Goal: Information Seeking & Learning: Find specific fact

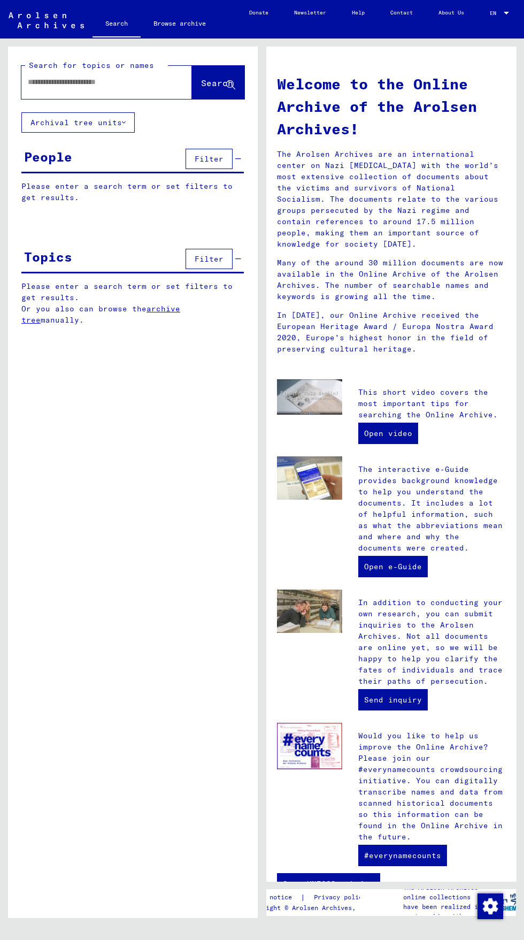
type input "********"
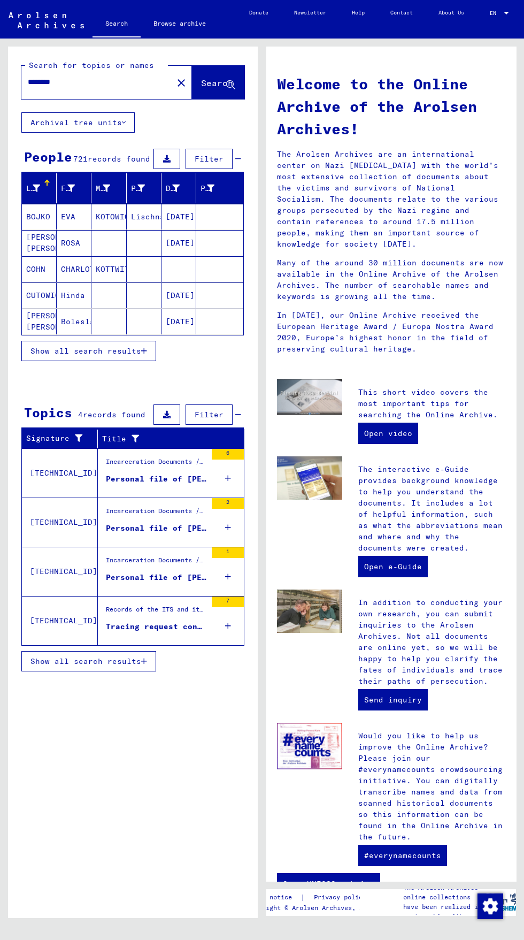
scroll to position [15, 0]
click at [144, 347] on icon "button" at bounding box center [144, 350] width 6 height 7
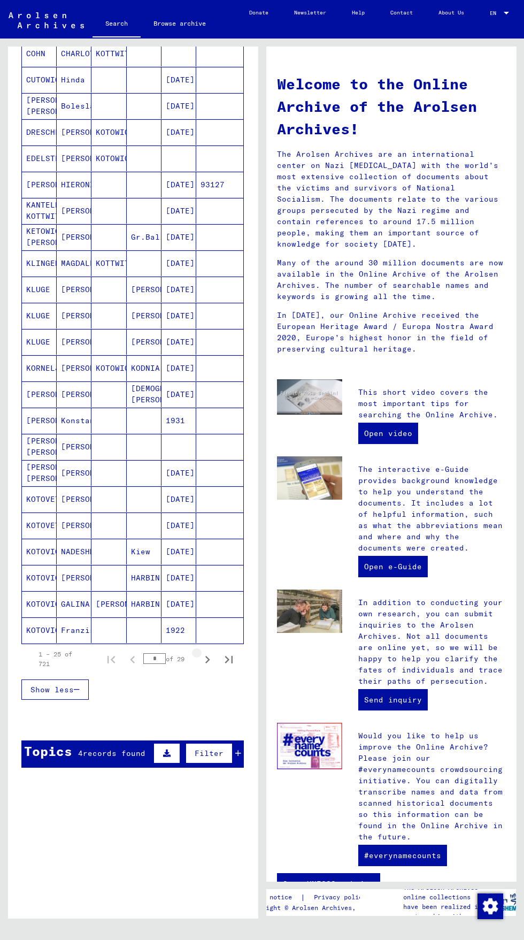
scroll to position [218, 0]
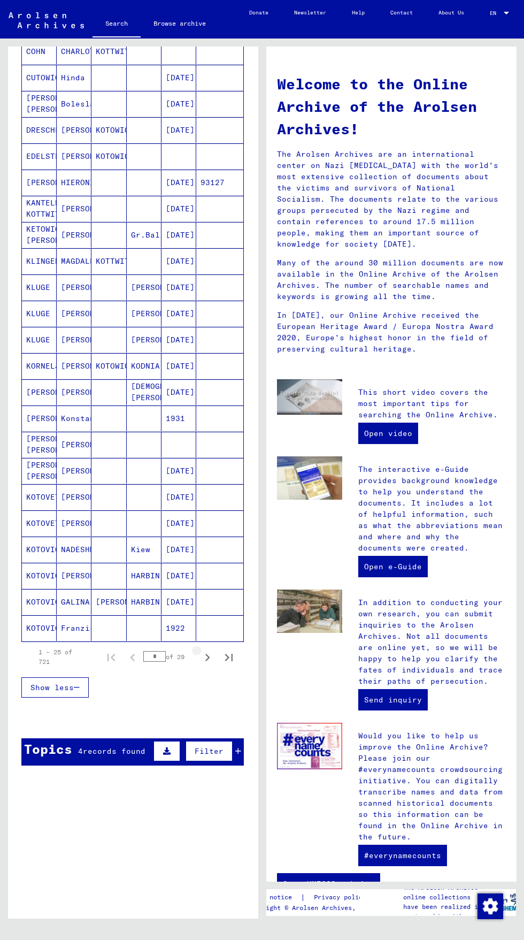
click at [210, 650] on icon "Next page" at bounding box center [207, 657] width 15 height 15
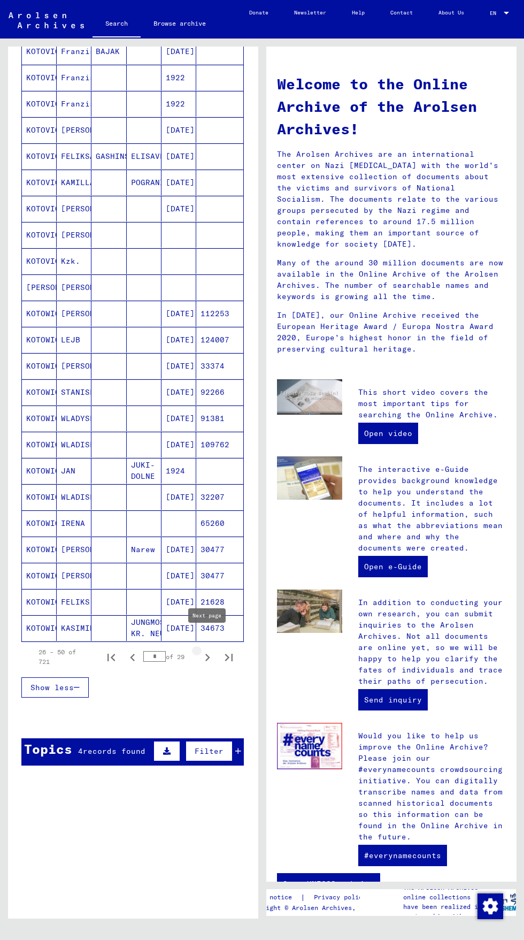
click at [208, 650] on icon "Next page" at bounding box center [207, 657] width 15 height 15
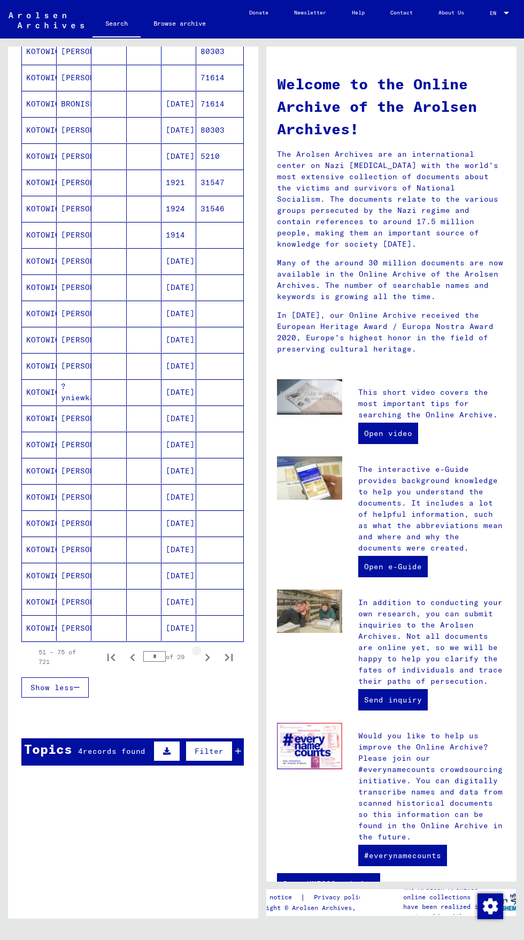
click at [208, 650] on icon "Next page" at bounding box center [207, 657] width 15 height 15
click at [229, 650] on icon "Last page" at bounding box center [228, 657] width 15 height 15
type input "**"
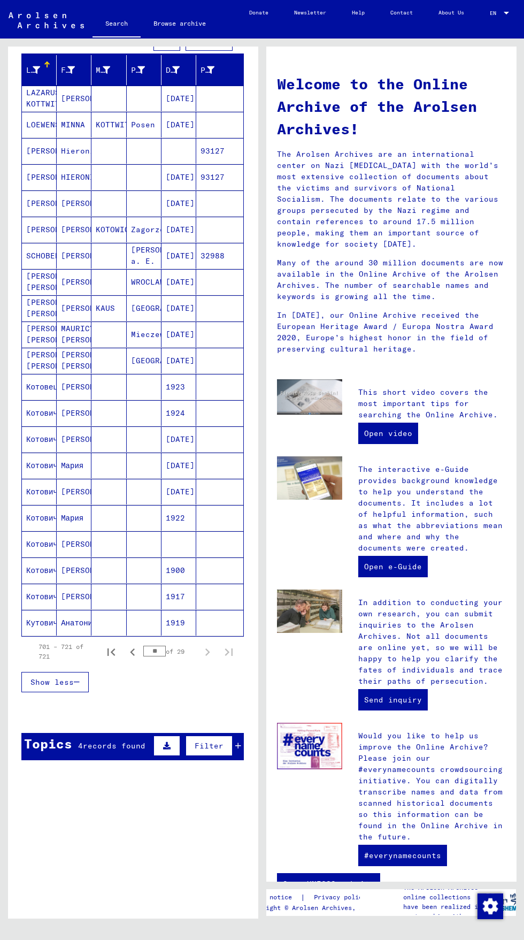
scroll to position [0, 0]
click at [130, 16] on link "Search" at bounding box center [117, 25] width 48 height 28
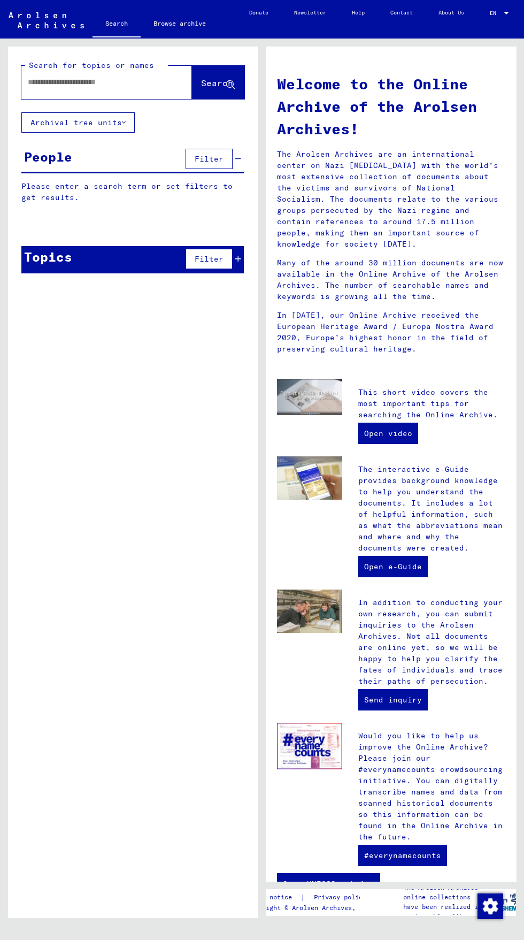
click at [124, 60] on div "Search for topics or names" at bounding box center [96, 65] width 142 height 11
click at [128, 78] on input "text" at bounding box center [94, 82] width 132 height 11
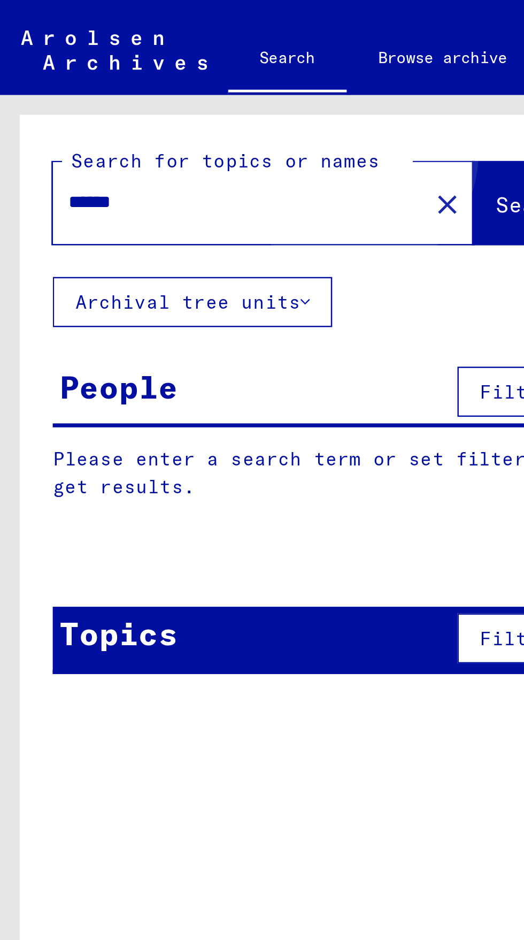
type input "******"
click at [192, 75] on button "Search" at bounding box center [218, 82] width 52 height 33
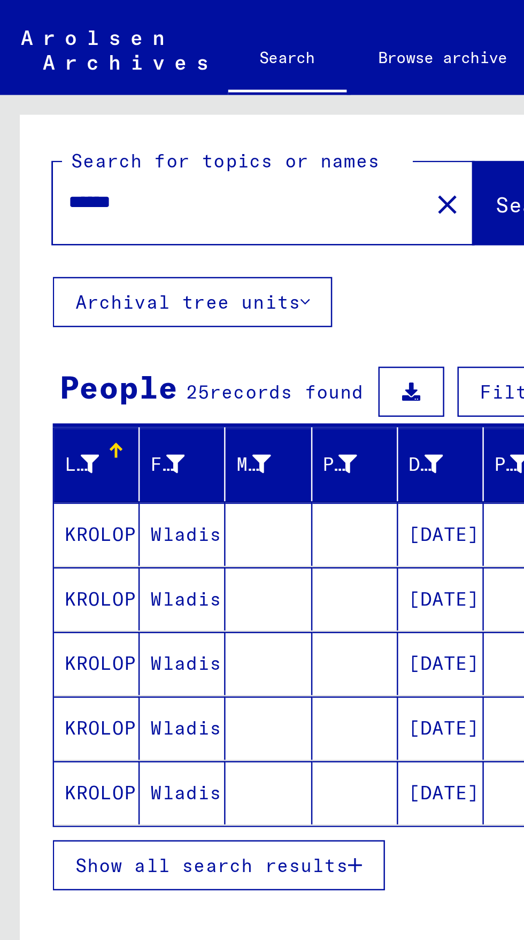
scroll to position [59, 0]
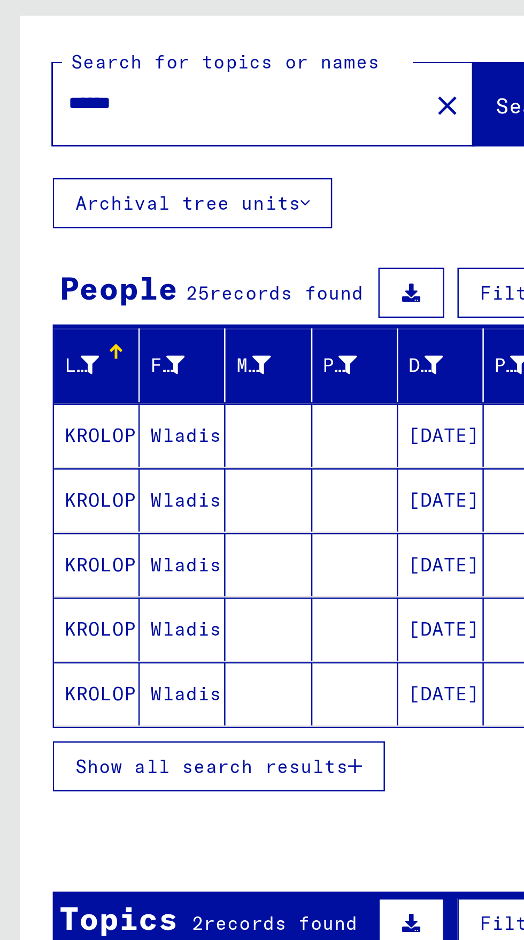
click at [143, 341] on button "Show all search results" at bounding box center [88, 351] width 135 height 20
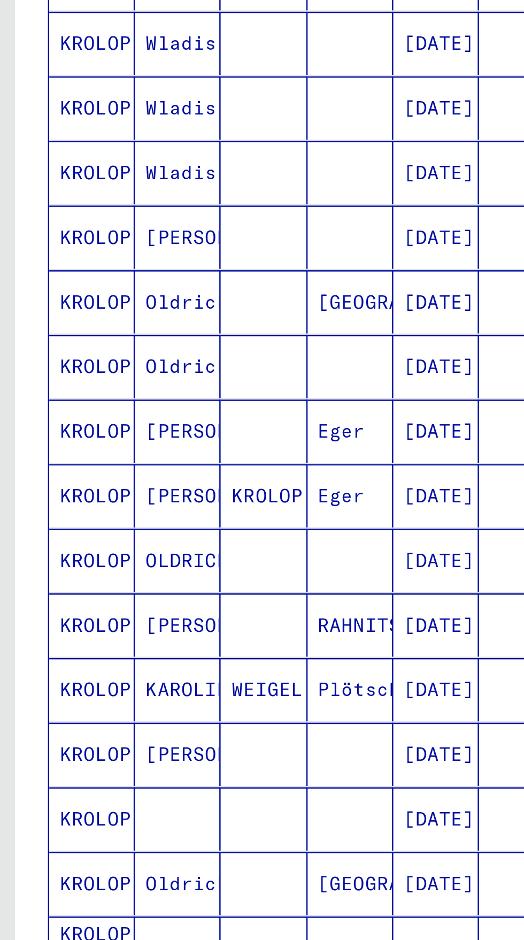
click at [42, 499] on mat-cell "KROLOP" at bounding box center [39, 512] width 35 height 26
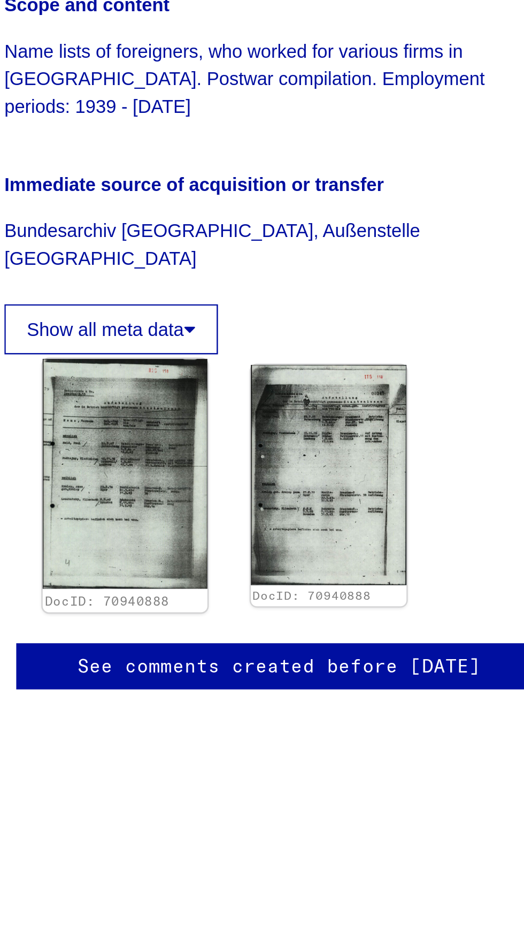
click at [341, 491] on img at bounding box center [328, 535] width 66 height 93
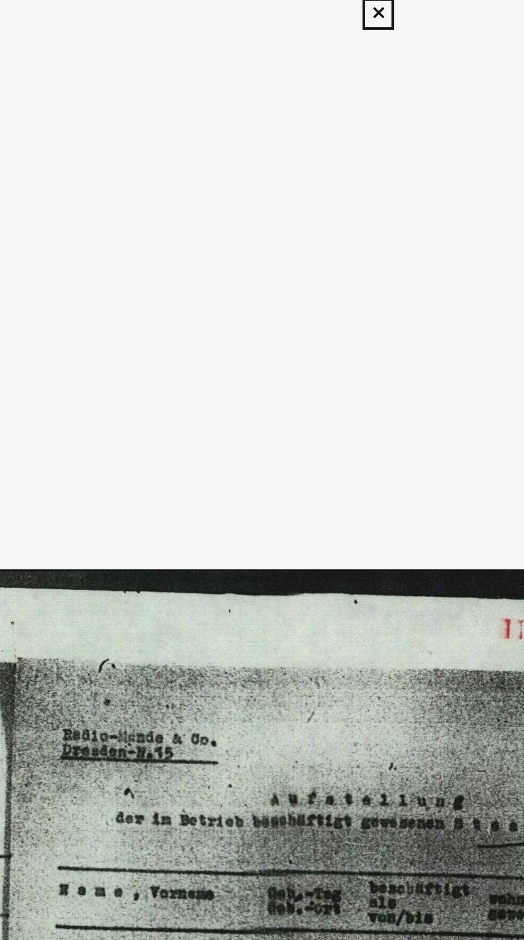
click at [265, 8] on icon at bounding box center [262, 10] width 12 height 13
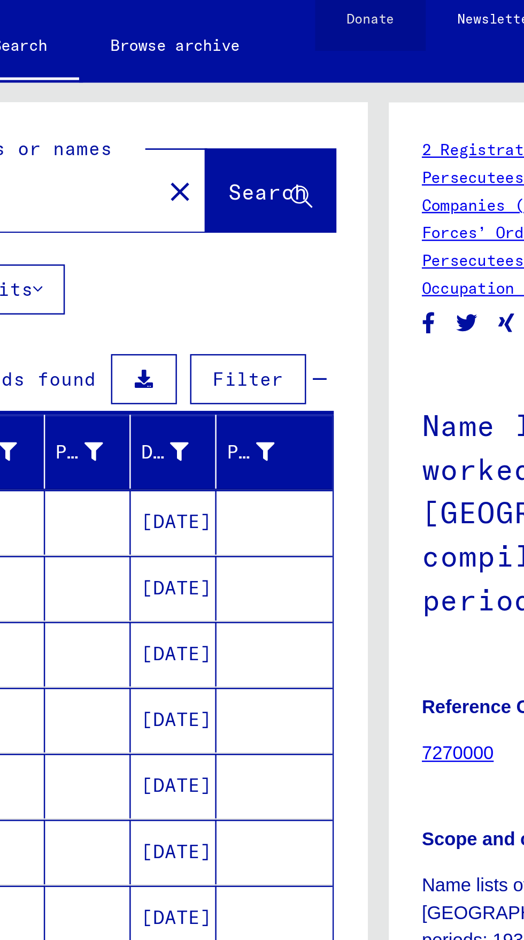
click at [257, 13] on link "Donate" at bounding box center [258, 13] width 45 height 26
